Goal: Task Accomplishment & Management: Manage account settings

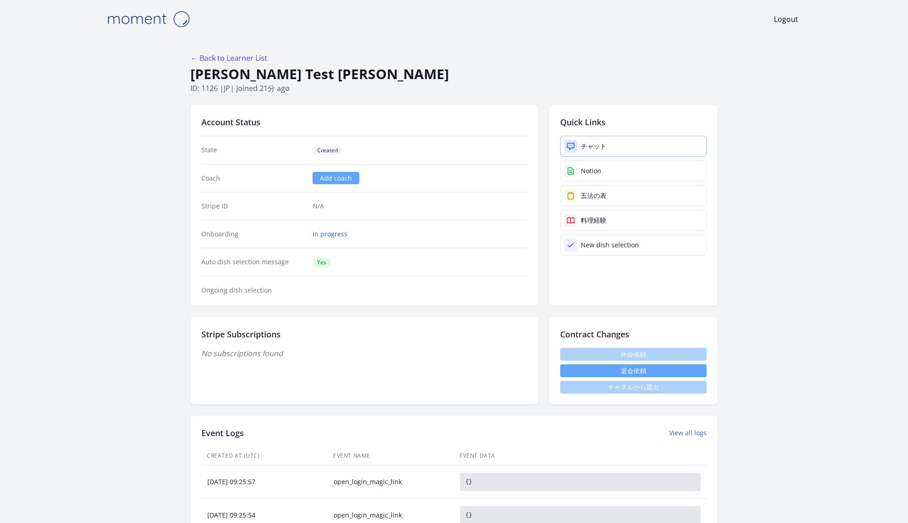
click at [608, 145] on link "チャット" at bounding box center [633, 146] width 146 height 21
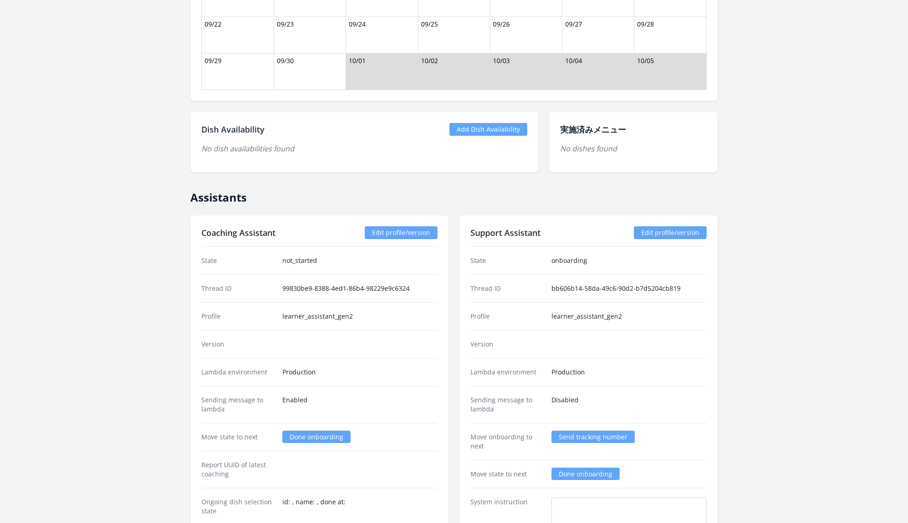
scroll to position [958, 0]
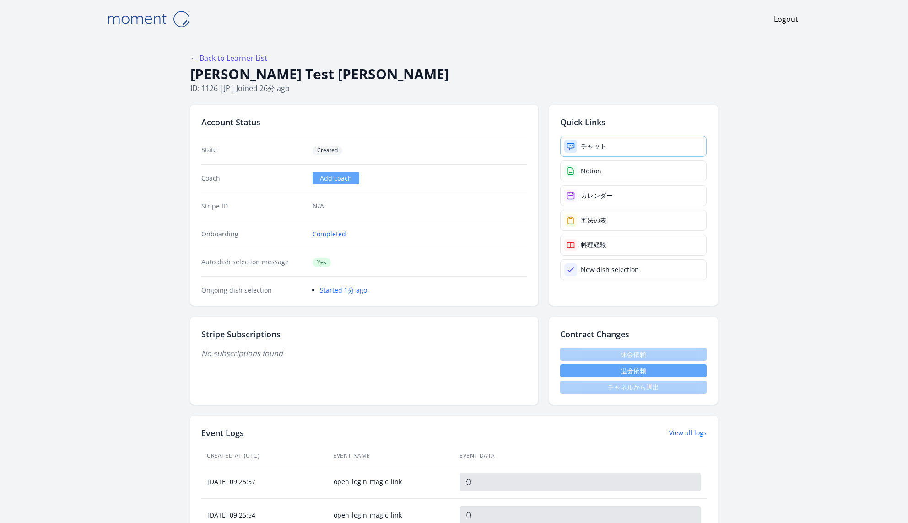
click at [601, 151] on link "チャット" at bounding box center [633, 146] width 146 height 21
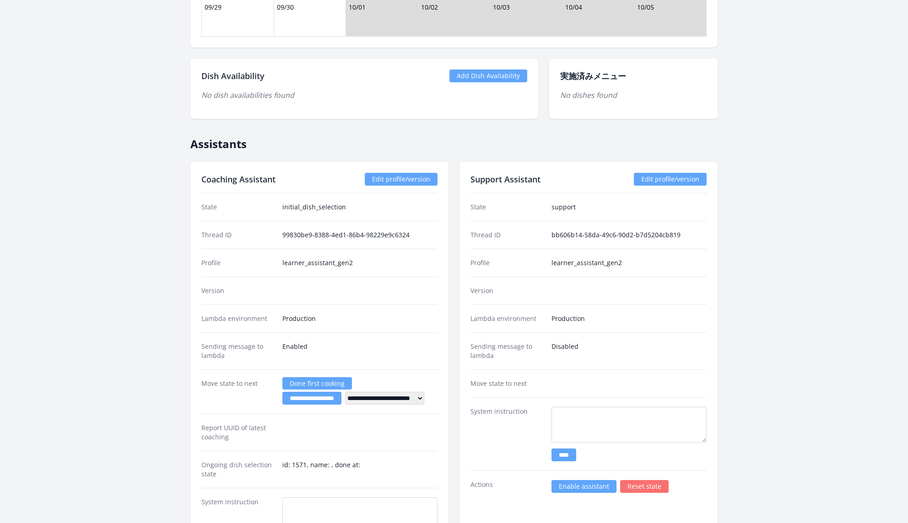
scroll to position [864, 0]
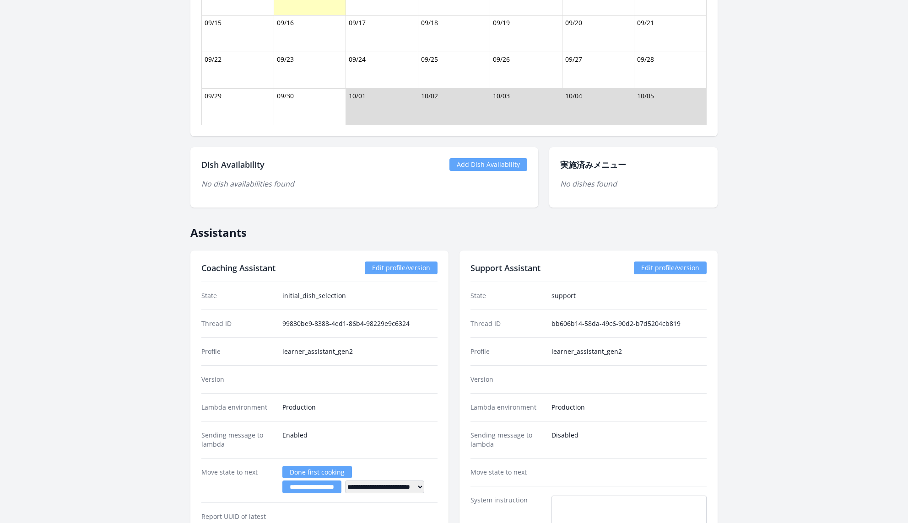
click at [488, 158] on link "Add Dish Availability" at bounding box center [488, 164] width 78 height 13
click at [480, 160] on link "Add Dish Availability" at bounding box center [488, 164] width 78 height 13
click at [492, 162] on link "Add Dish Availability" at bounding box center [488, 164] width 78 height 13
click at [497, 161] on link "Add Dish Availability" at bounding box center [488, 164] width 78 height 13
click at [490, 169] on div "Dish Availability Add Dish Availability No dish availabilities found" at bounding box center [364, 177] width 348 height 60
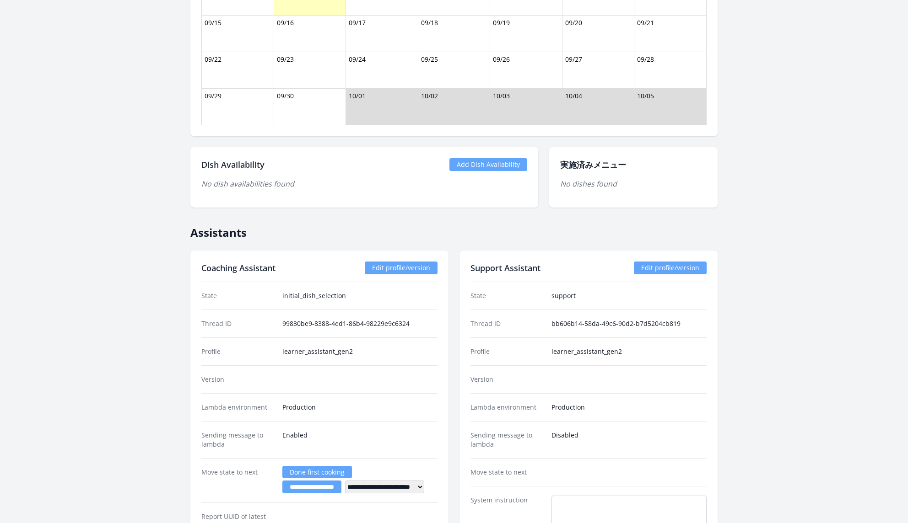
click at [490, 164] on link "Add Dish Availability" at bounding box center [488, 164] width 78 height 13
click at [490, 160] on link "Add Dish Availability" at bounding box center [488, 164] width 78 height 13
click at [482, 163] on link "Add Dish Availability" at bounding box center [488, 164] width 78 height 13
click at [497, 162] on link "Add Dish Availability" at bounding box center [488, 164] width 78 height 13
click at [507, 163] on link "Add Dish Availability" at bounding box center [488, 164] width 78 height 13
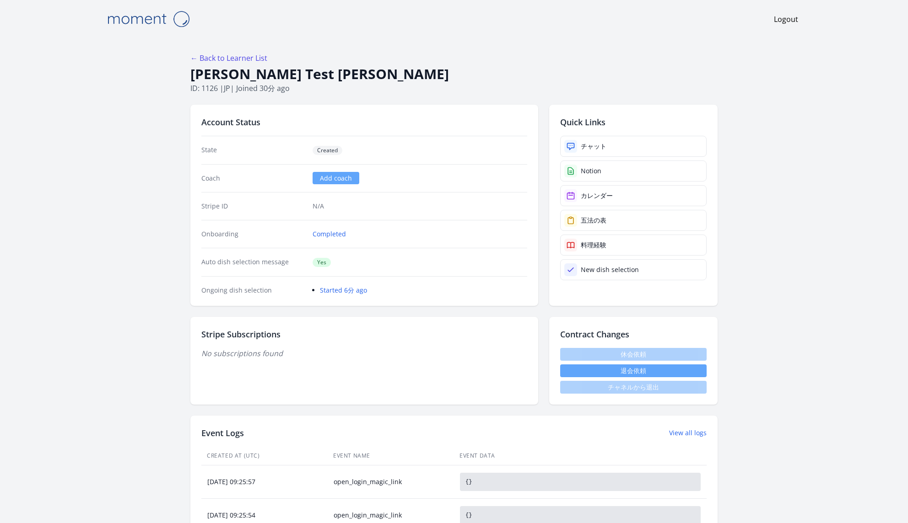
scroll to position [864, 0]
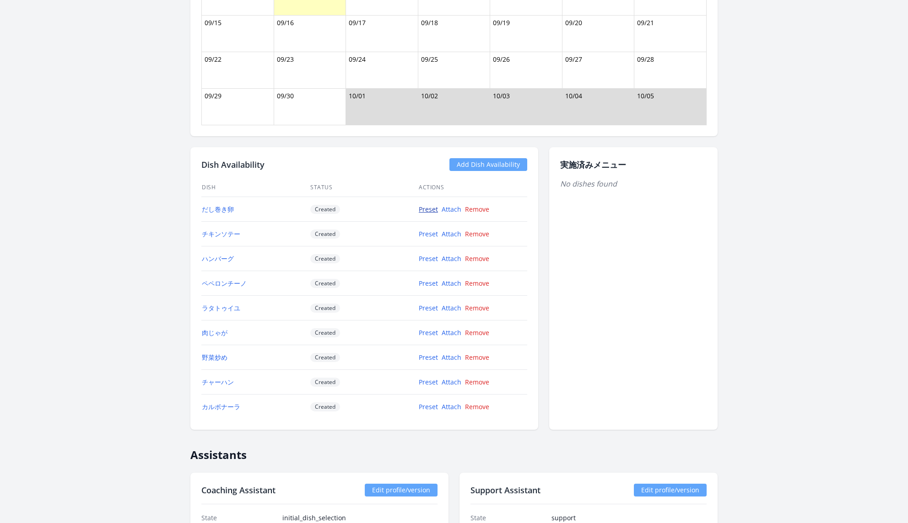
click at [433, 209] on link "Preset" at bounding box center [428, 209] width 19 height 9
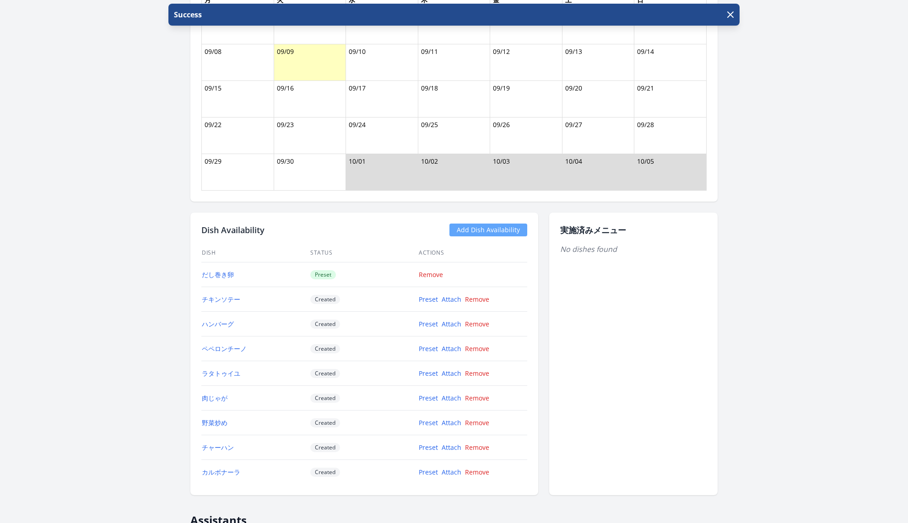
scroll to position [857, 0]
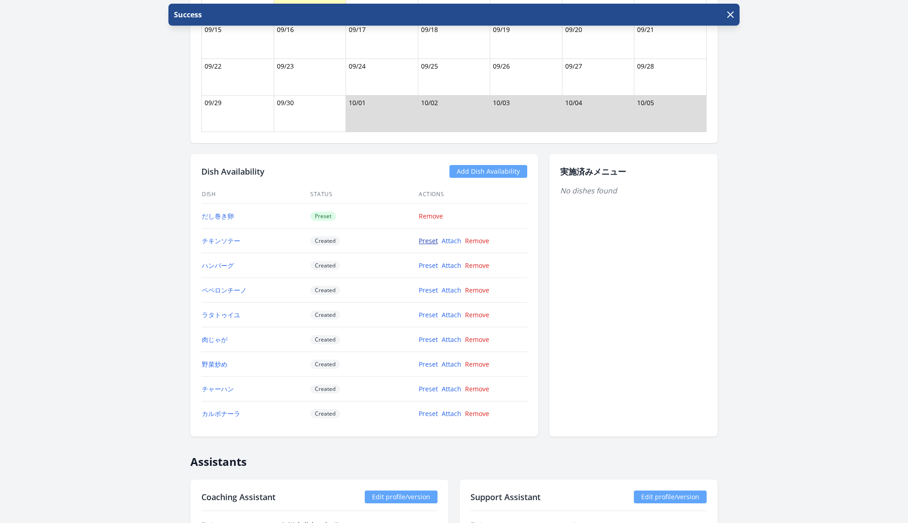
click at [427, 238] on link "Preset" at bounding box center [428, 241] width 19 height 9
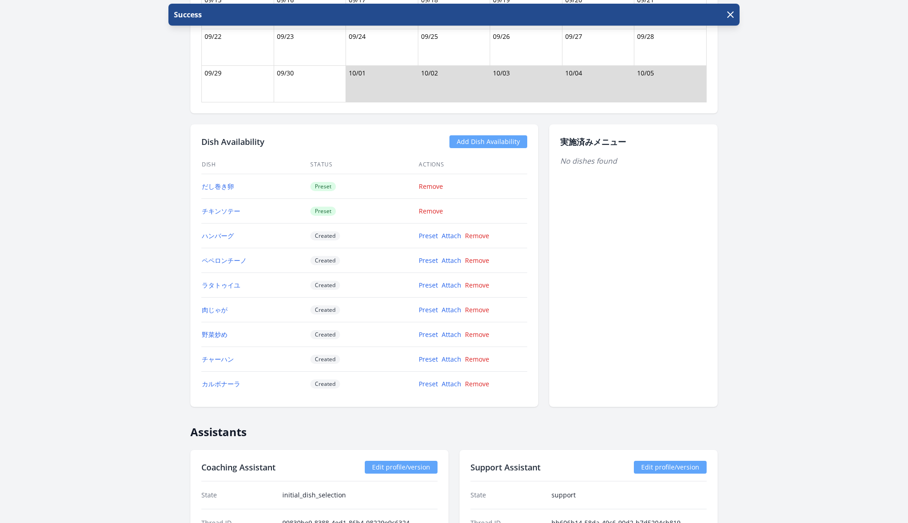
scroll to position [912, 0]
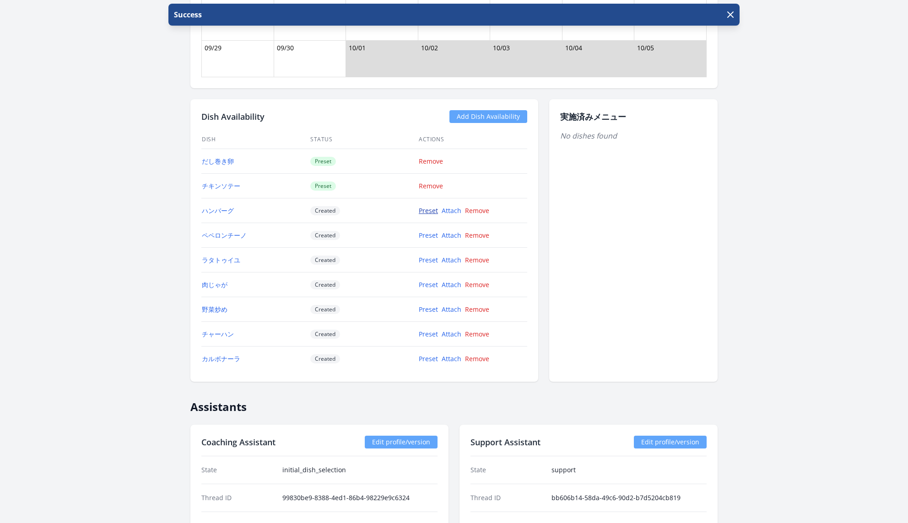
click at [427, 207] on link "Preset" at bounding box center [428, 210] width 19 height 9
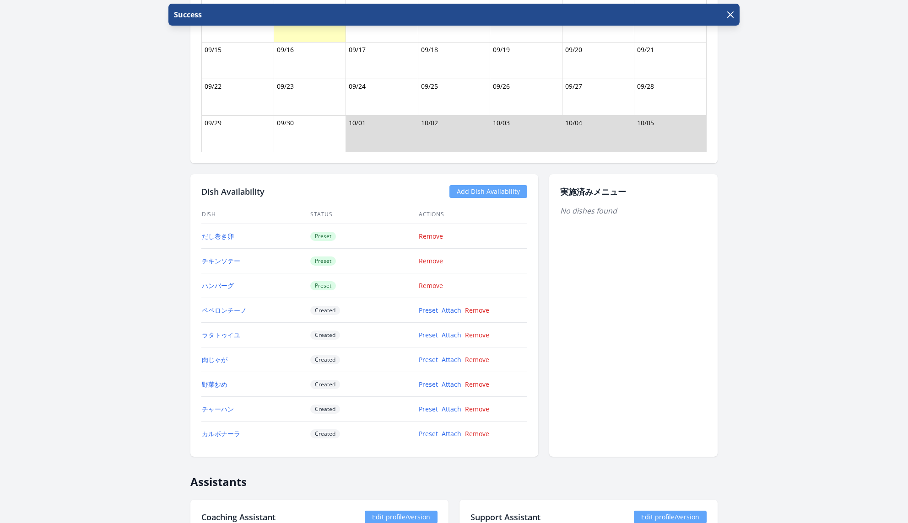
scroll to position [973, 0]
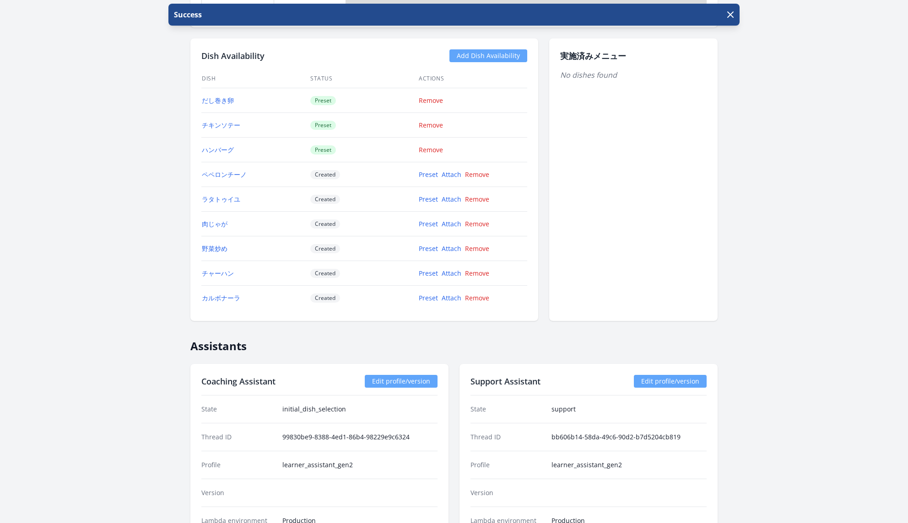
click at [431, 175] on div "Preset Attach Remove" at bounding box center [467, 174] width 97 height 9
click at [431, 173] on link "Preset" at bounding box center [428, 174] width 19 height 9
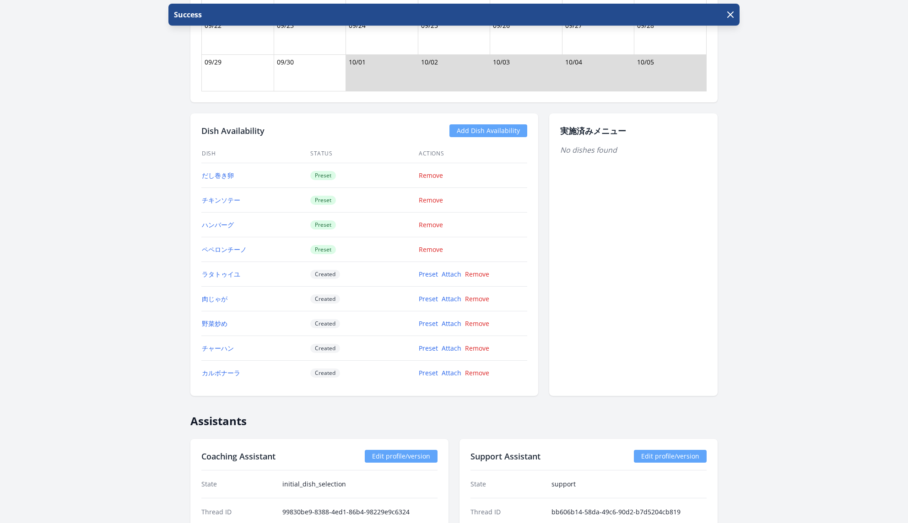
scroll to position [998, 0]
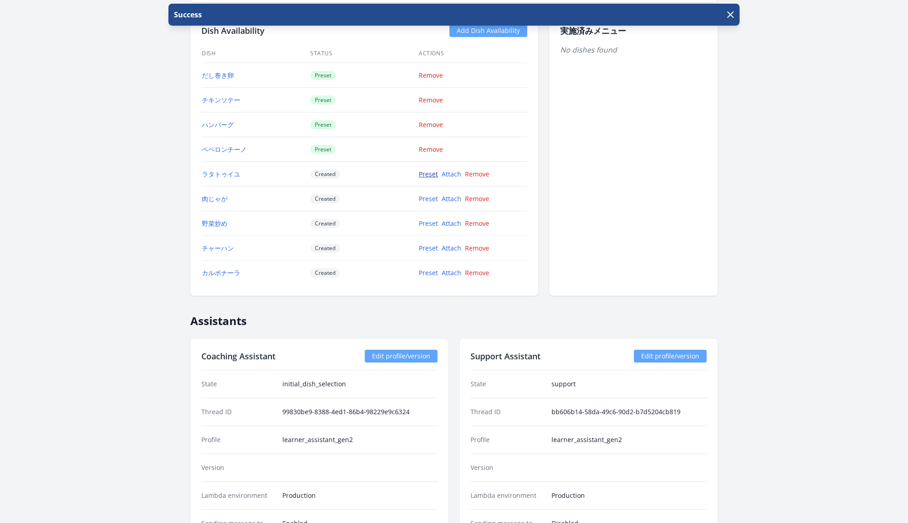
click at [424, 174] on link "Preset" at bounding box center [428, 174] width 19 height 9
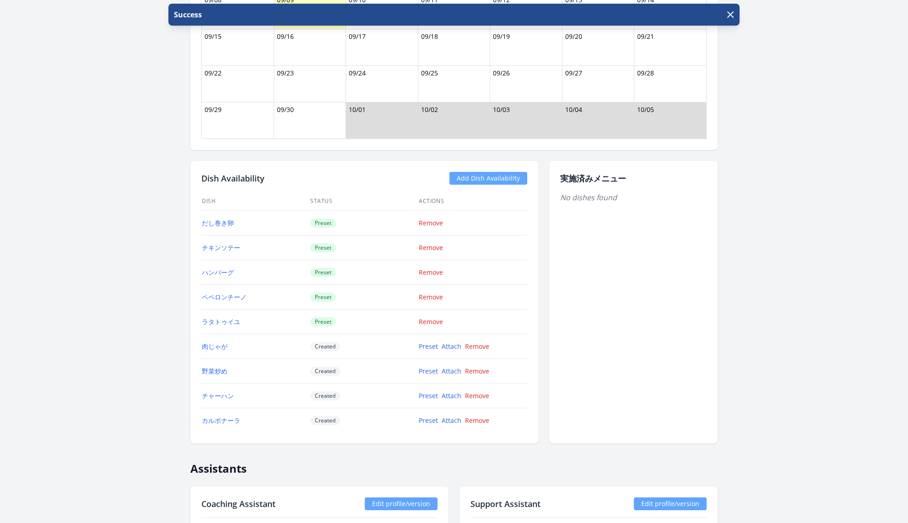
scroll to position [926, 0]
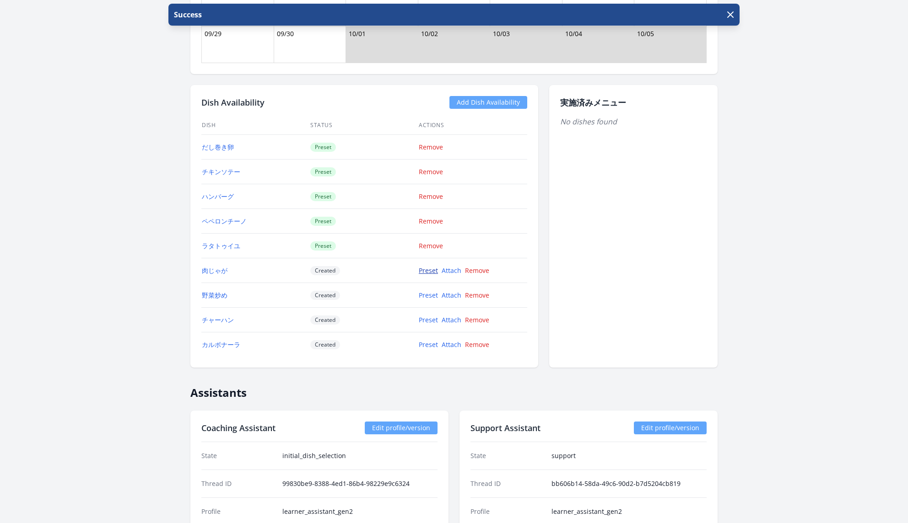
click at [425, 266] on link "Preset" at bounding box center [428, 270] width 19 height 9
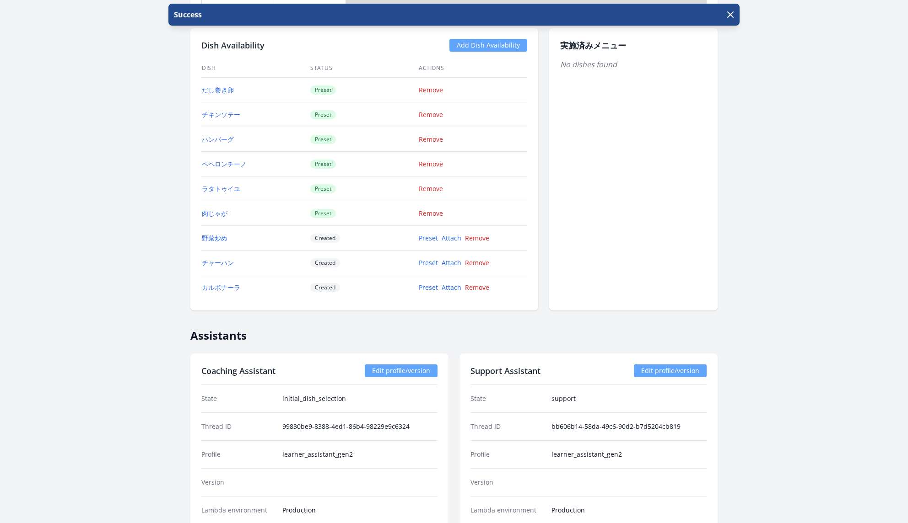
scroll to position [1032, 0]
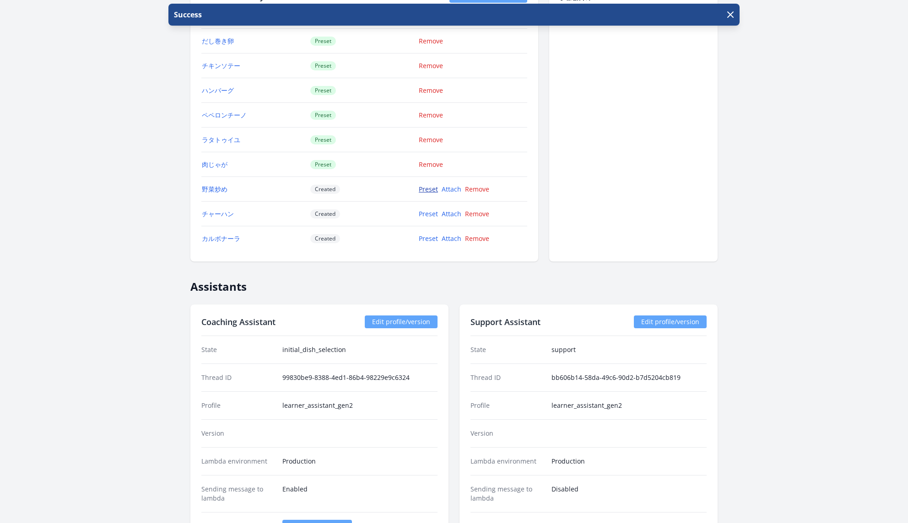
click at [429, 185] on link "Preset" at bounding box center [428, 189] width 19 height 9
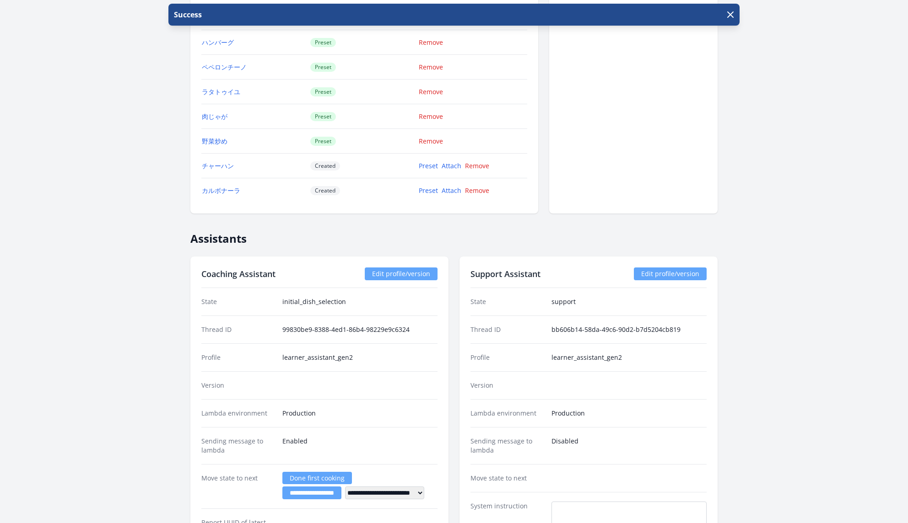
scroll to position [1113, 0]
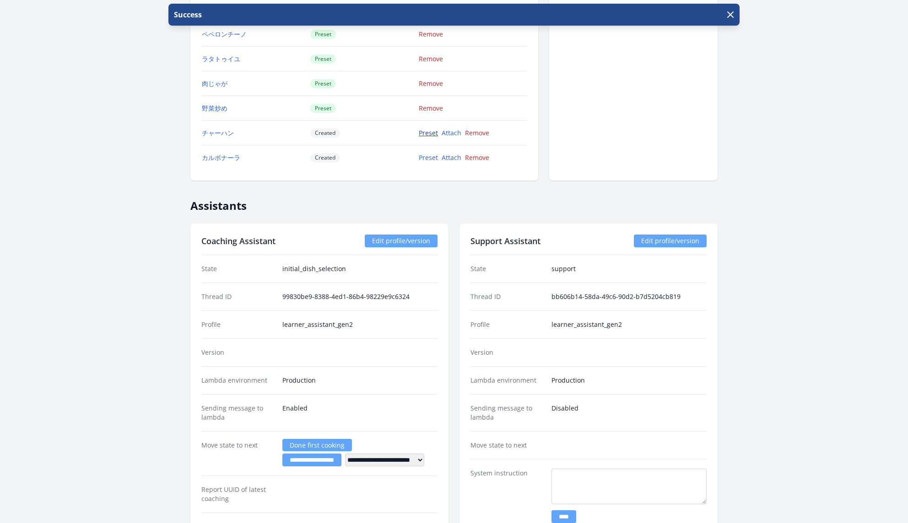
click at [434, 129] on link "Preset" at bounding box center [428, 133] width 19 height 9
click at [431, 129] on link "Preset" at bounding box center [428, 133] width 19 height 9
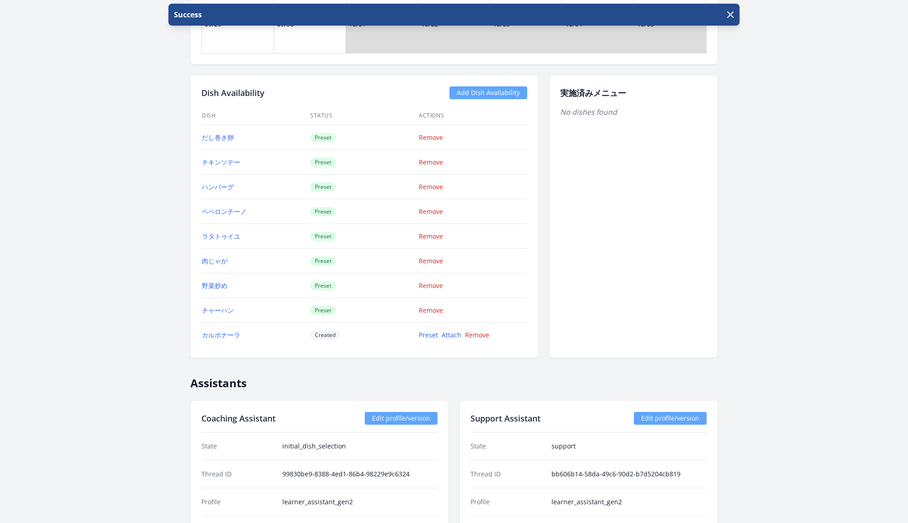
scroll to position [981, 0]
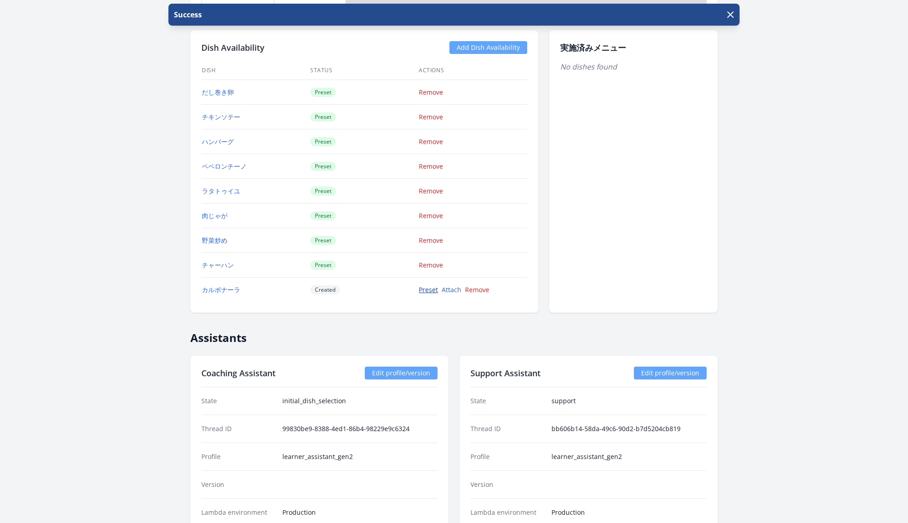
click at [429, 285] on link "Preset" at bounding box center [428, 289] width 19 height 9
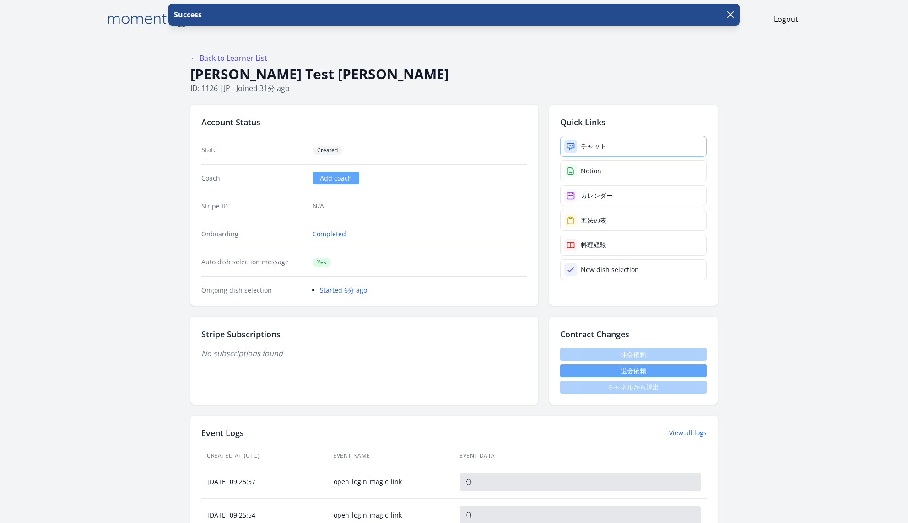
click at [631, 149] on link "チャット" at bounding box center [633, 146] width 146 height 21
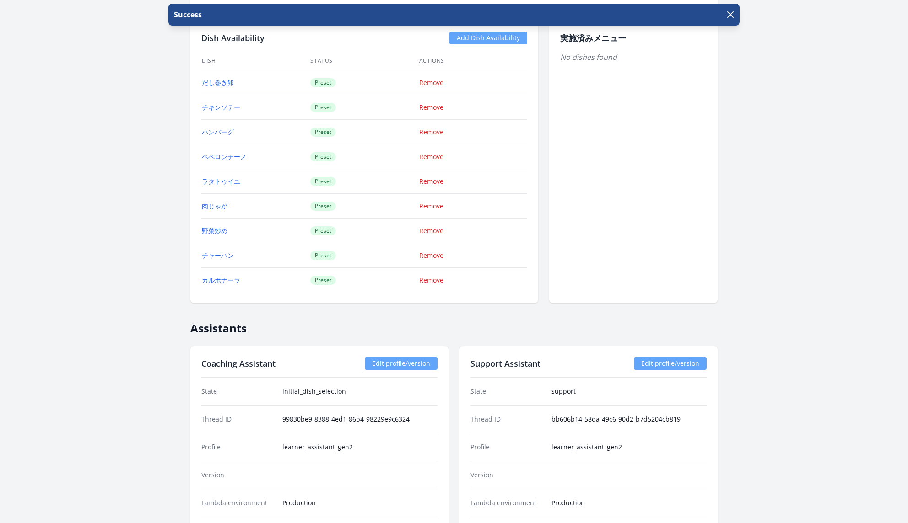
scroll to position [1306, 0]
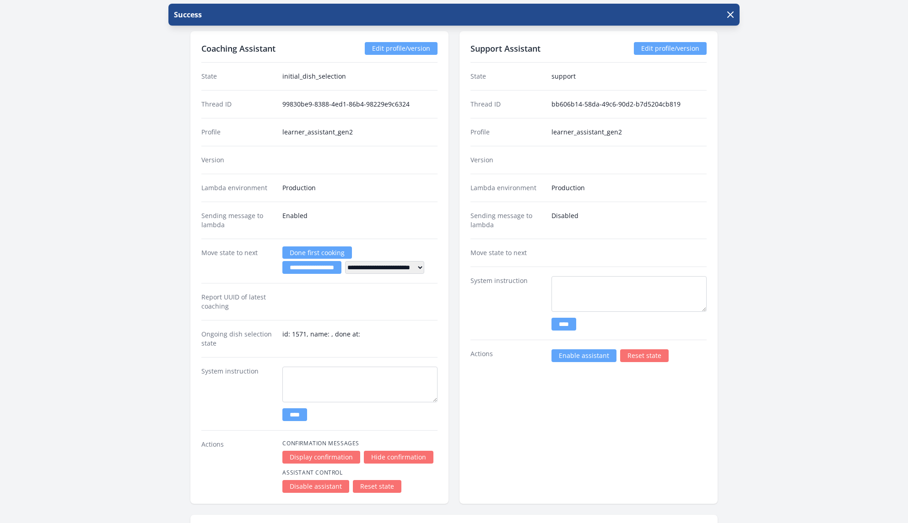
click at [387, 480] on link "Reset state" at bounding box center [377, 486] width 48 height 13
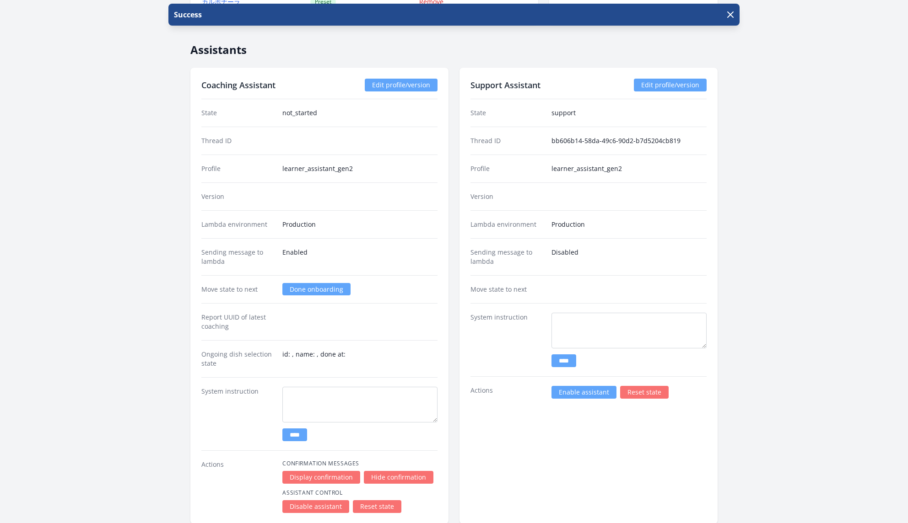
scroll to position [1210, 0]
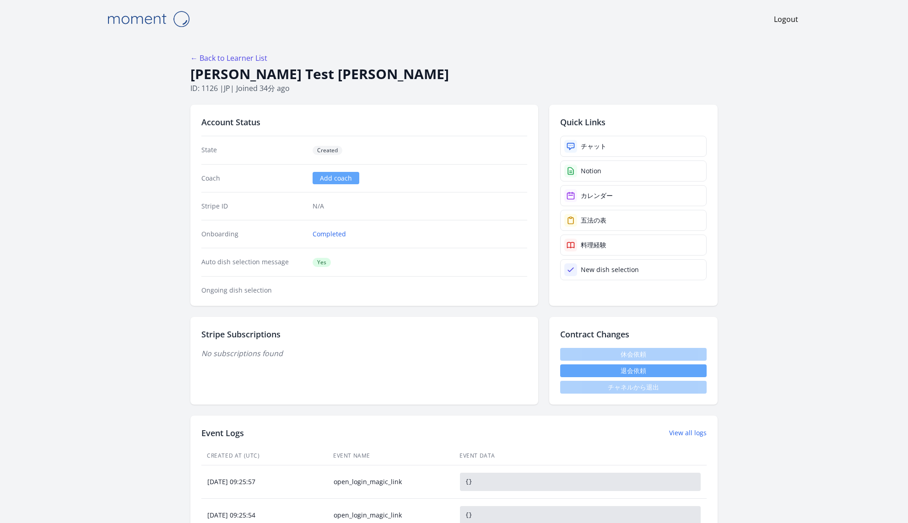
scroll to position [1210, 0]
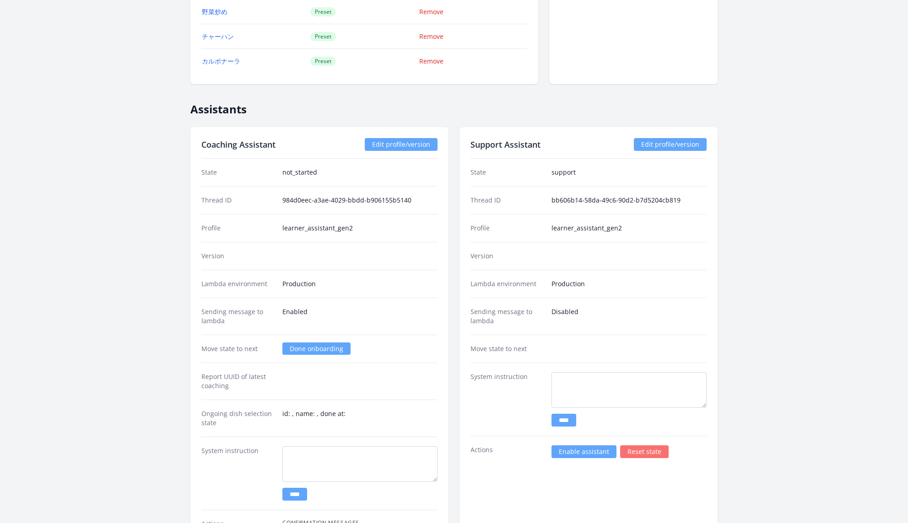
click at [330, 345] on link "Done onboarding" at bounding box center [316, 349] width 68 height 12
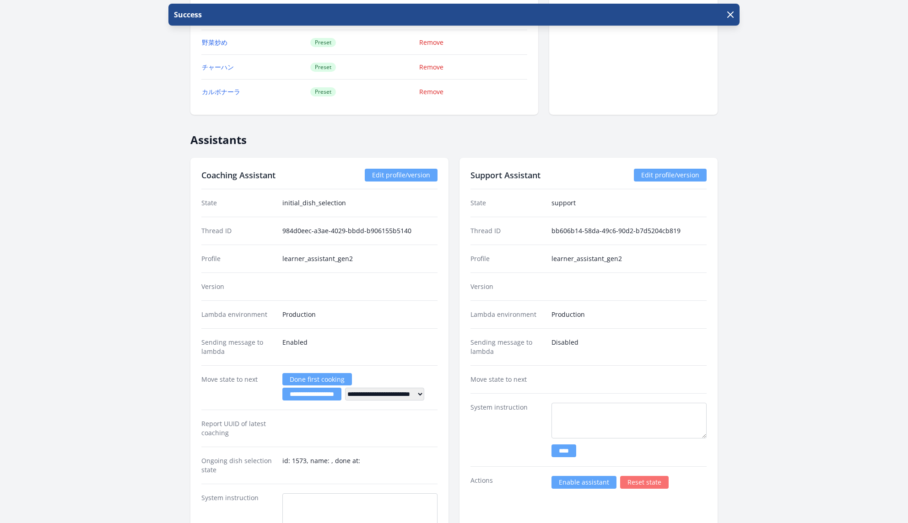
scroll to position [1183, 0]
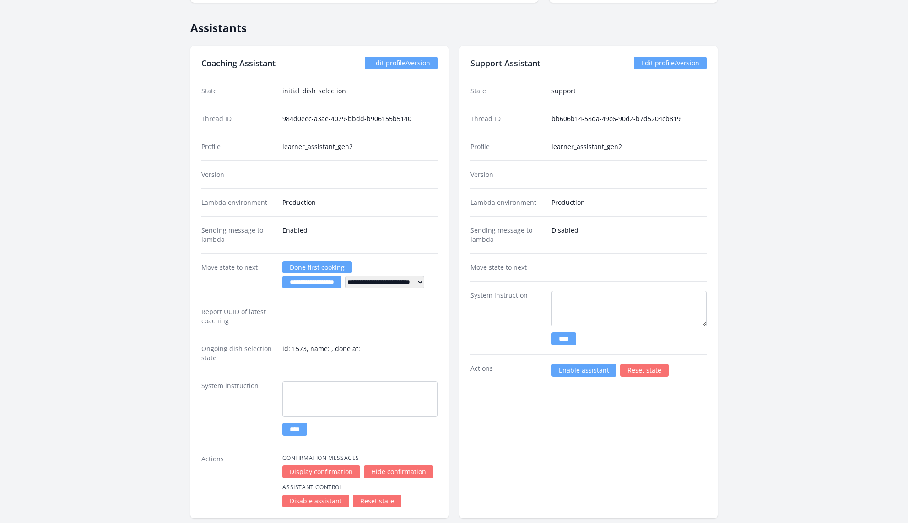
scroll to position [1316, 0]
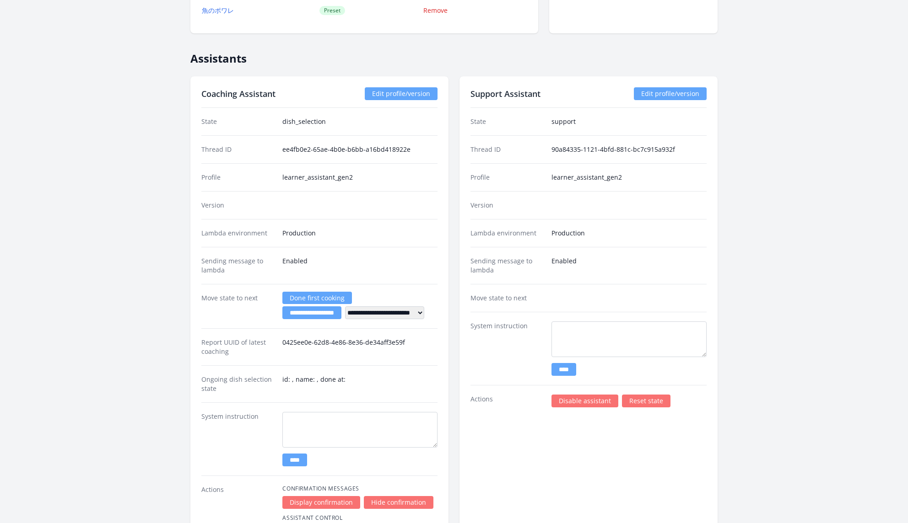
scroll to position [1441, 0]
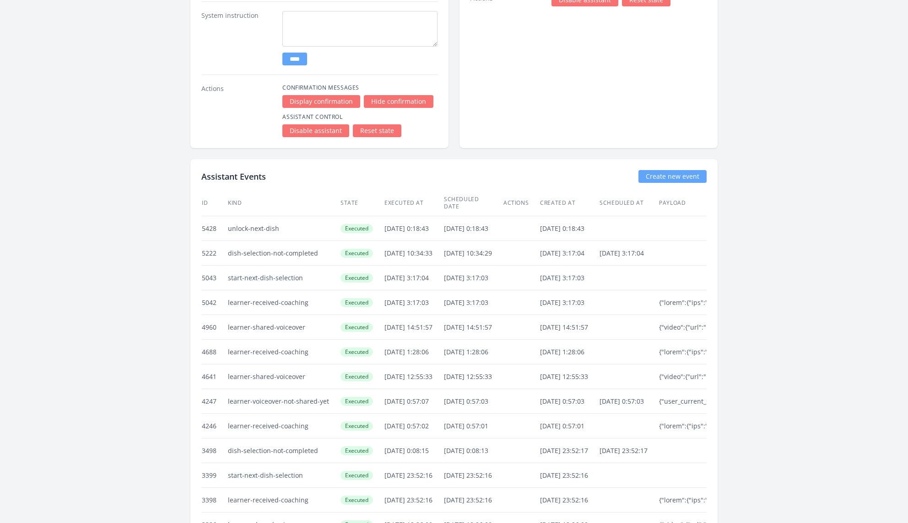
scroll to position [1330, 0]
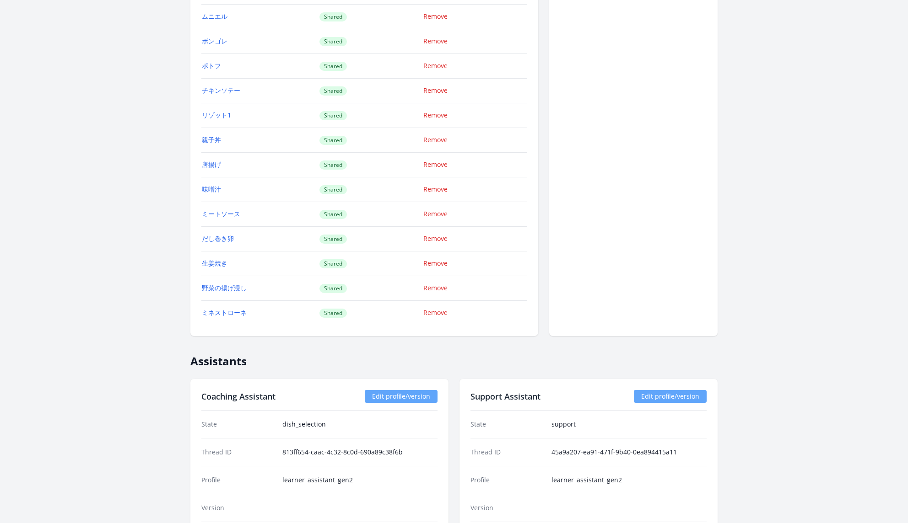
scroll to position [1317, 0]
